Goal: Browse casually: Explore the website without a specific task or goal

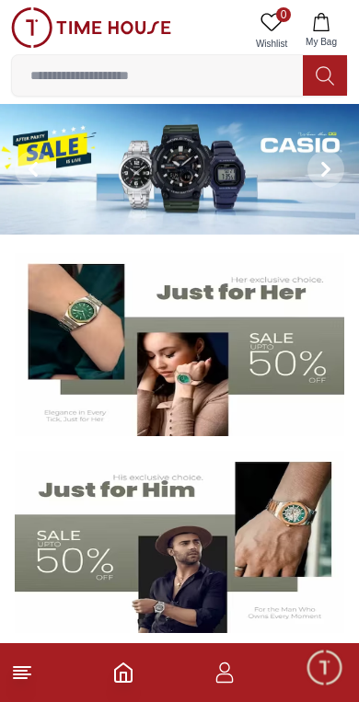
click at [241, 155] on img at bounding box center [179, 169] width 359 height 131
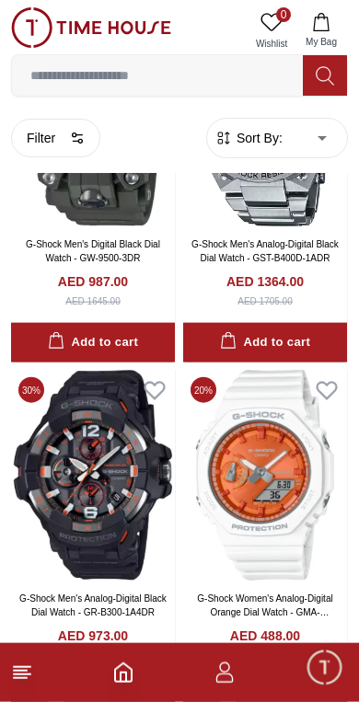
scroll to position [2119, 0]
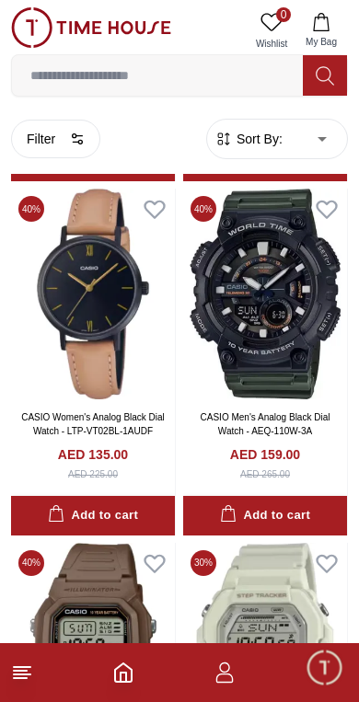
scroll to position [8319, 0]
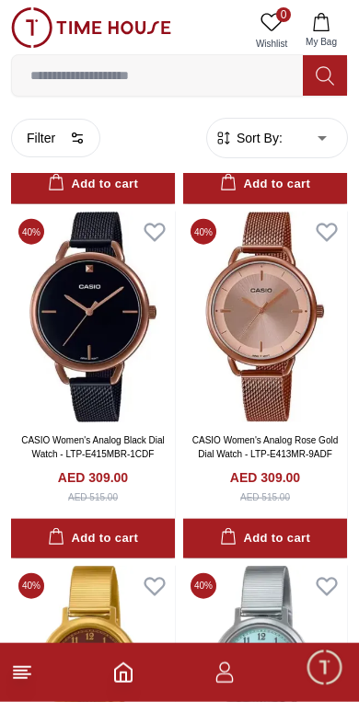
scroll to position [20342, 0]
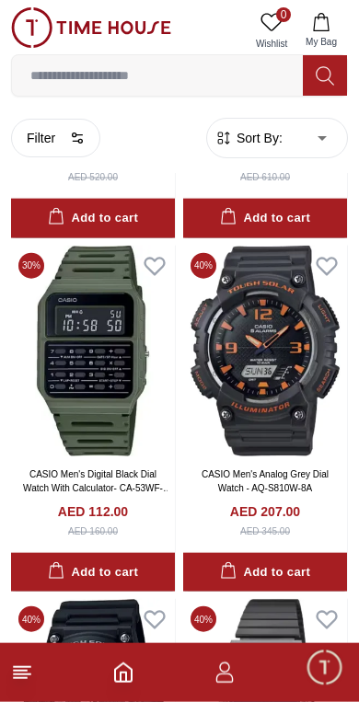
scroll to position [22788, 0]
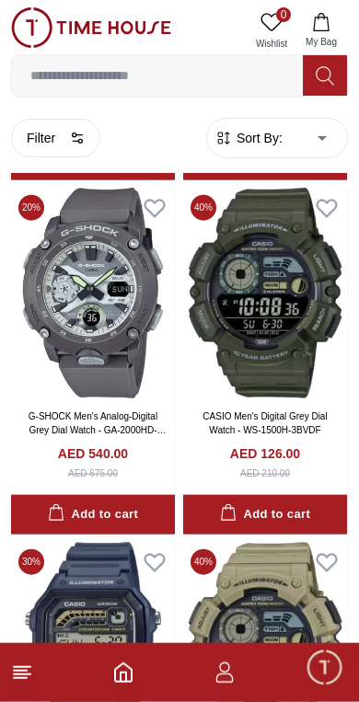
scroll to position [28158, 0]
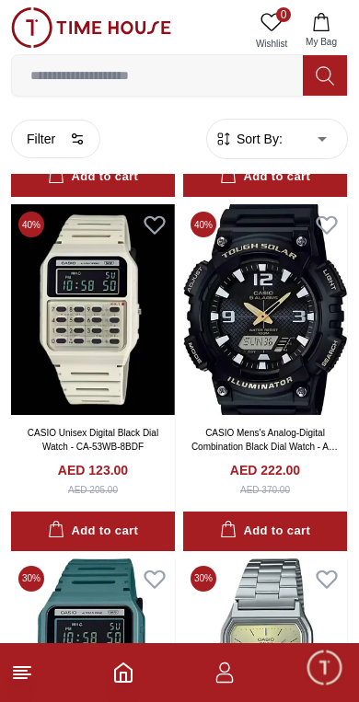
scroll to position [39480, 0]
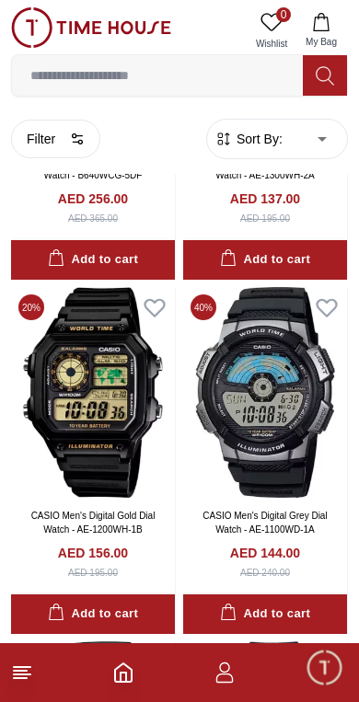
scroll to position [45414, 0]
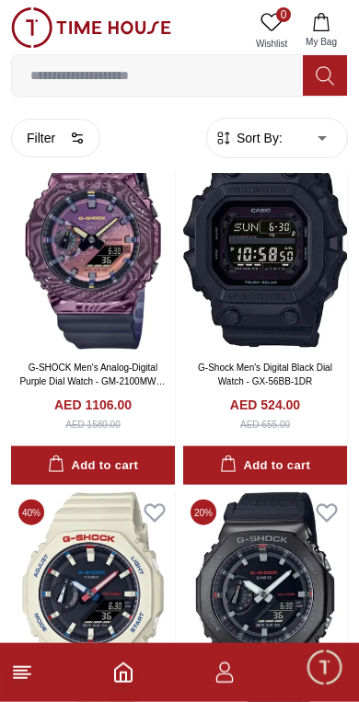
scroll to position [47688, 0]
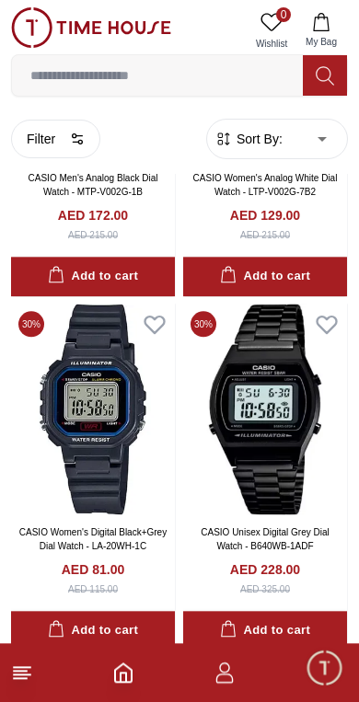
scroll to position [51430, 0]
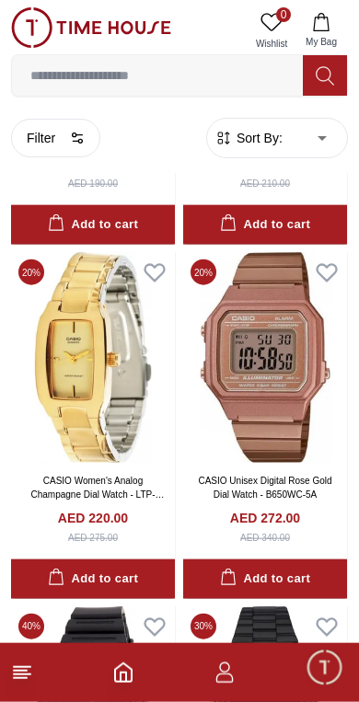
scroll to position [56076, 0]
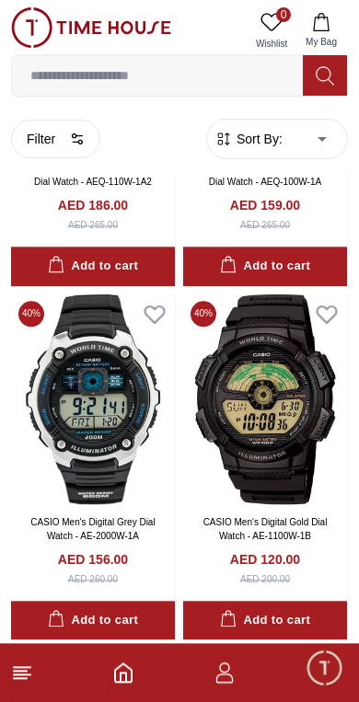
scroll to position [62761, 0]
